Goal: Check status: Check status

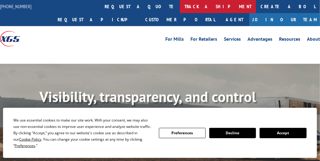
click at [180, 6] on link "track a shipment" at bounding box center [218, 6] width 76 height 13
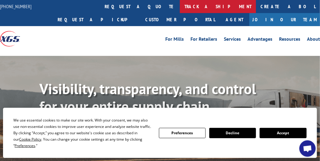
click at [180, 8] on link "track a shipment" at bounding box center [218, 6] width 76 height 13
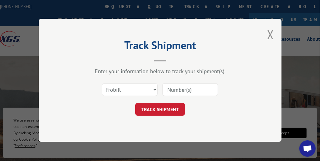
click at [178, 86] on input at bounding box center [190, 89] width 56 height 13
paste input "17503697"
type input "17503697"
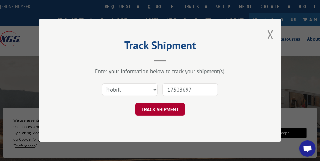
click at [170, 106] on button "TRACK SHIPMENT" at bounding box center [160, 109] width 50 height 13
